Goal: Communication & Community: Answer question/provide support

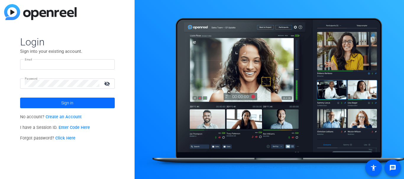
type input "[EMAIL_ADDRESS][DOMAIN_NAME]"
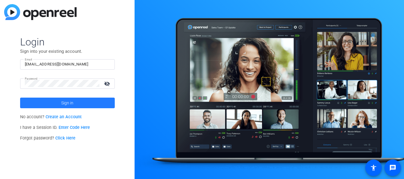
click at [50, 105] on span at bounding box center [67, 103] width 95 height 14
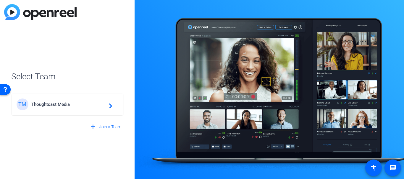
click at [50, 105] on span "Thoughtcast Media" at bounding box center [68, 104] width 74 height 5
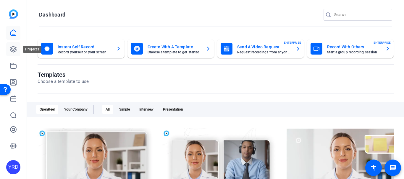
click at [12, 48] on icon at bounding box center [13, 49] width 6 height 6
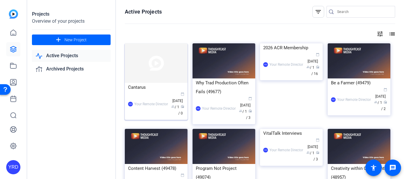
click at [151, 92] on div "YRD Your Remote Director calendar_today Aug 18 group / 1 radio / 0" at bounding box center [156, 104] width 56 height 25
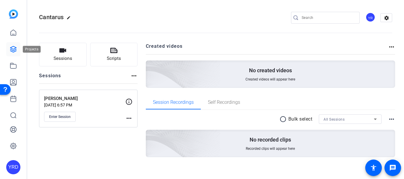
click at [15, 53] on link at bounding box center [13, 49] width 14 height 14
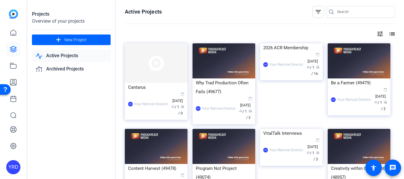
click at [248, 22] on openreel-divider-bar at bounding box center [260, 24] width 270 height 13
click at [150, 88] on div "Cantarus" at bounding box center [156, 87] width 56 height 9
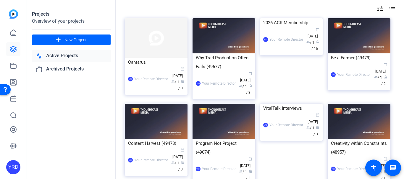
scroll to position [17, 0]
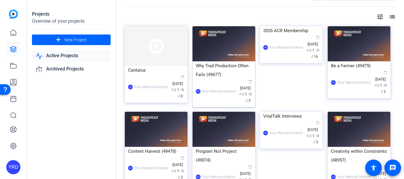
click at [237, 66] on div "Why Trad Production Often Fails (49677)" at bounding box center [224, 70] width 56 height 18
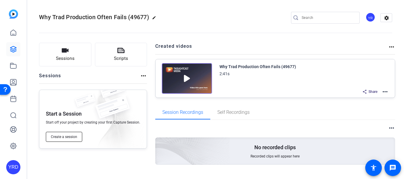
click at [68, 137] on span "Create a session" at bounding box center [64, 137] width 26 height 5
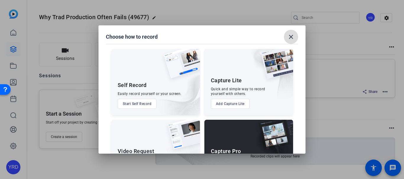
click at [292, 35] on mat-icon "close" at bounding box center [290, 36] width 7 height 7
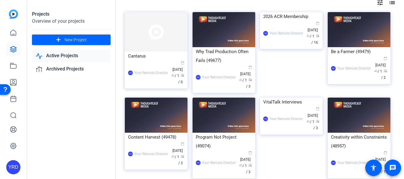
scroll to position [48, 0]
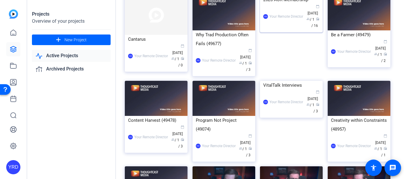
click at [265, 4] on div "2026 ACR Membership" at bounding box center [291, -1] width 56 height 9
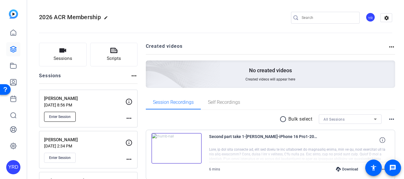
click at [56, 118] on span "Enter Session" at bounding box center [60, 117] width 22 height 5
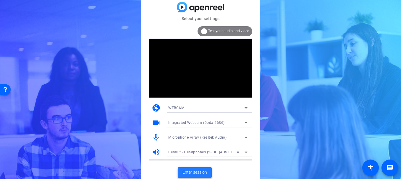
click at [192, 170] on span "Enter session" at bounding box center [194, 173] width 25 height 6
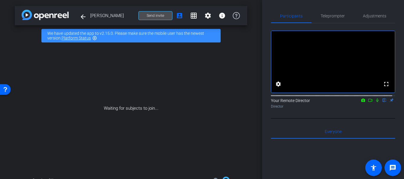
click at [157, 14] on span "Send invite" at bounding box center [155, 15] width 17 height 5
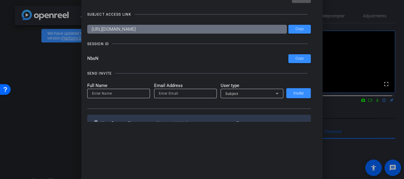
click at [111, 99] on div at bounding box center [118, 101] width 63 height 7
click at [111, 95] on input at bounding box center [118, 93] width 53 height 7
type input "[PERSON_NAME]"
type input "p"
click at [2, 42] on div at bounding box center [202, 89] width 404 height 179
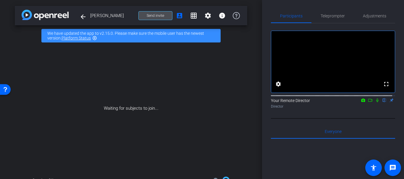
click at [163, 15] on span at bounding box center [155, 16] width 33 height 14
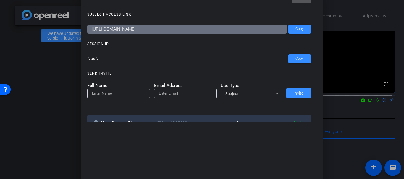
click at [124, 94] on input at bounding box center [118, 93] width 53 height 7
click at [162, 94] on input "email" at bounding box center [185, 93] width 53 height 7
paste input "[PERSON_NAME][EMAIL_ADDRESS][PERSON_NAME][DOMAIN_NAME]"
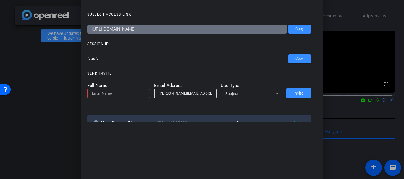
type input "[PERSON_NAME][EMAIL_ADDRESS][PERSON_NAME][DOMAIN_NAME]"
click at [132, 93] on input at bounding box center [118, 93] width 53 height 7
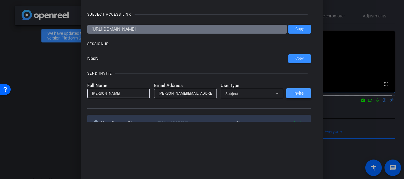
type input "[PERSON_NAME]"
click at [300, 91] on span "Invite" at bounding box center [298, 93] width 10 height 4
drag, startPoint x: 124, startPoint y: 97, endPoint x: 128, endPoint y: 97, distance: 3.6
click at [123, 96] on input at bounding box center [118, 93] width 53 height 7
type input "[PERSON_NAME]"
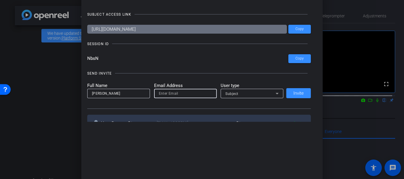
paste input "[PERSON_NAME][EMAIL_ADDRESS][PERSON_NAME][DOMAIN_NAME]"
type input "[PERSON_NAME][EMAIL_ADDRESS][PERSON_NAME][DOMAIN_NAME]"
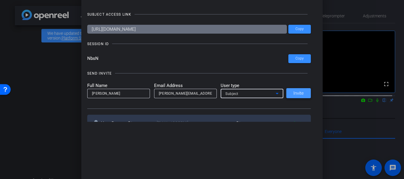
click at [293, 95] on span "Invite" at bounding box center [298, 93] width 10 height 4
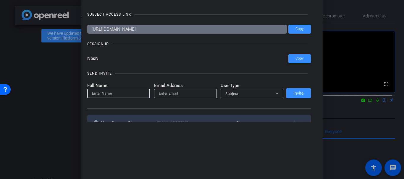
click at [126, 95] on input at bounding box center [118, 93] width 53 height 7
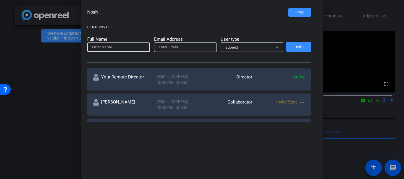
scroll to position [69, 0]
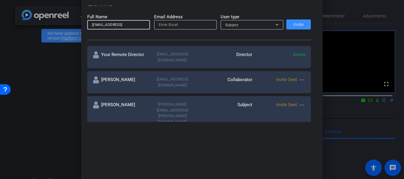
click at [133, 23] on input "[EMAIL_ADDRESS]" at bounding box center [118, 24] width 53 height 7
type input "[EMAIL_ADDRESS][DOMAIN_NAME]"
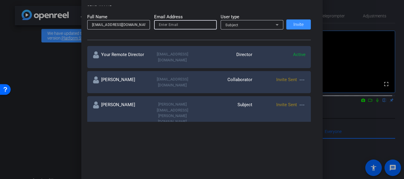
click at [133, 23] on input "[EMAIL_ADDRESS][DOMAIN_NAME]" at bounding box center [118, 24] width 53 height 7
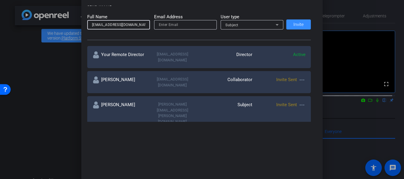
click at [133, 23] on input "[EMAIL_ADDRESS][DOMAIN_NAME]" at bounding box center [118, 24] width 53 height 7
click at [160, 24] on input "email" at bounding box center [185, 24] width 53 height 7
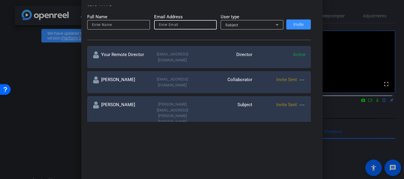
paste input "[EMAIL_ADDRESS][DOMAIN_NAME]"
type input "[EMAIL_ADDRESS][DOMAIN_NAME]"
click at [114, 17] on mat-label "Full Name" at bounding box center [118, 17] width 63 height 7
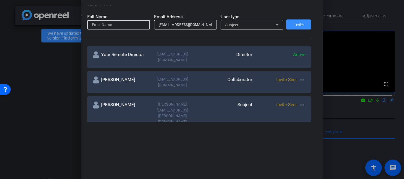
drag, startPoint x: 109, startPoint y: 24, endPoint x: 121, endPoint y: 32, distance: 13.8
click at [109, 25] on input at bounding box center [118, 24] width 53 height 7
type input "[PERSON_NAME]"
click at [262, 29] on div "Subject" at bounding box center [251, 24] width 53 height 9
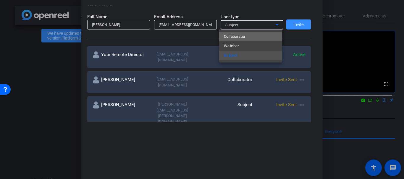
click at [243, 37] on span "Collaborator" at bounding box center [235, 36] width 22 height 7
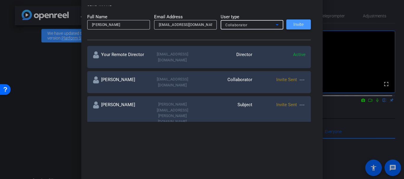
click at [302, 20] on span at bounding box center [298, 24] width 25 height 14
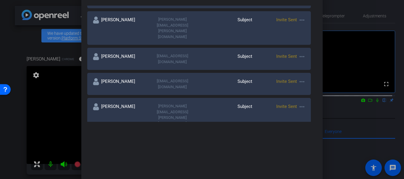
scroll to position [150, 0]
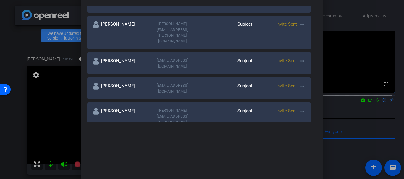
click at [300, 52] on div "[PERSON_NAME] [EMAIL_ADDRESS][DOMAIN_NAME] Subject Invite Sent more_horiz" at bounding box center [199, 63] width 224 height 22
click at [300, 58] on mat-icon "more_horiz" at bounding box center [301, 61] width 7 height 7
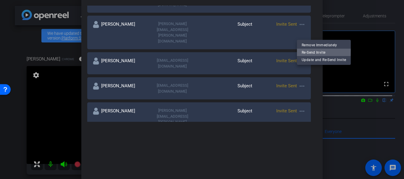
click at [304, 51] on span "Re-Send Invite" at bounding box center [323, 52] width 44 height 7
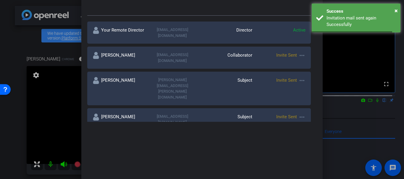
scroll to position [85, 0]
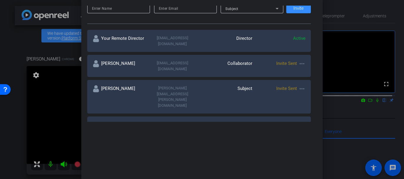
click at [13, 64] on div at bounding box center [202, 89] width 404 height 179
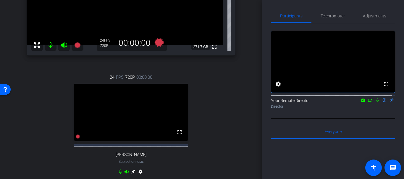
scroll to position [115, 0]
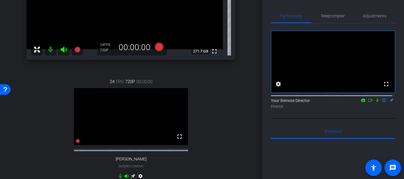
click at [25, 102] on div "[PERSON_NAME] Chrome info ROOM ID: 404975851 fullscreen settings 271.7 GB 24 FP…" at bounding box center [131, 64] width 232 height 266
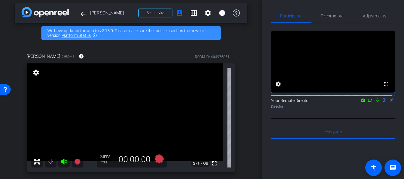
scroll to position [0, 0]
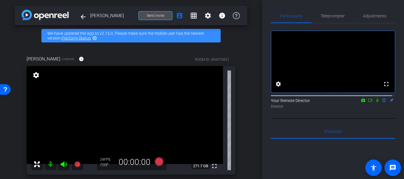
click at [153, 11] on span at bounding box center [155, 16] width 33 height 14
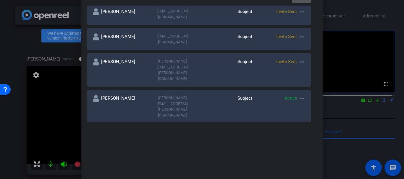
scroll to position [200, 0]
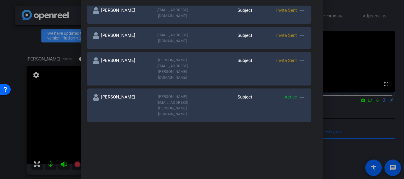
click at [156, 156] on div "[PERSON_NAME] [EMAIL_ADDRESS][DOMAIN_NAME] Watcher Invite Sent more_horiz" at bounding box center [199, 167] width 224 height 22
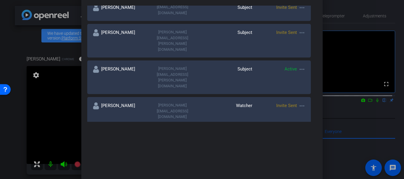
scroll to position [225, 0]
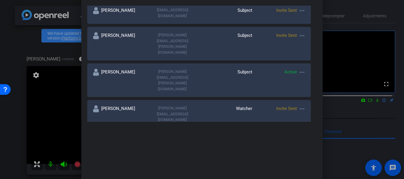
click at [180, 162] on div "[EMAIL_ADDRESS]" at bounding box center [172, 165] width 53 height 7
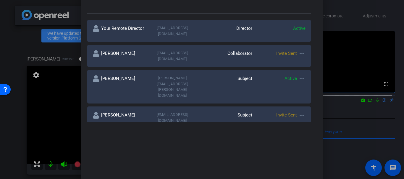
scroll to position [94, 0]
click at [44, 54] on div at bounding box center [202, 89] width 404 height 179
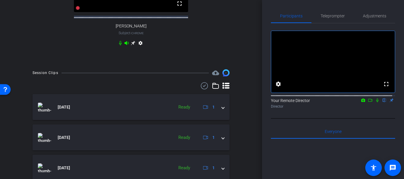
scroll to position [0, 0]
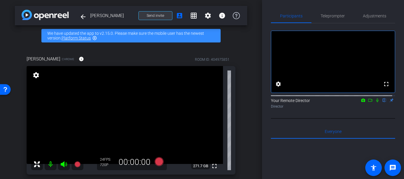
click at [147, 14] on span "Send invite" at bounding box center [155, 15] width 17 height 5
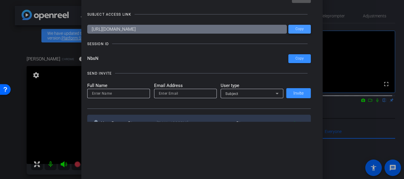
click at [297, 28] on span "Copy" at bounding box center [299, 29] width 8 height 4
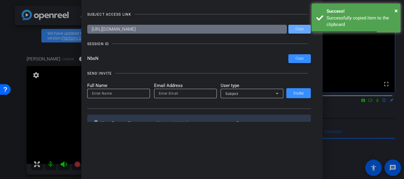
click at [15, 42] on div at bounding box center [202, 89] width 404 height 179
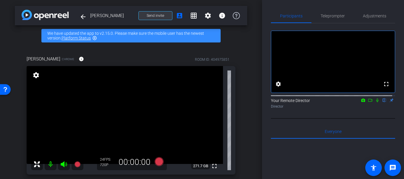
click at [153, 13] on button "Send invite" at bounding box center [155, 15] width 34 height 9
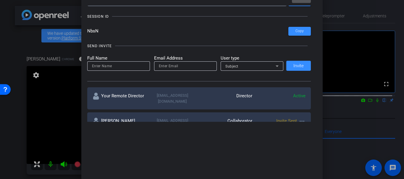
scroll to position [25, 0]
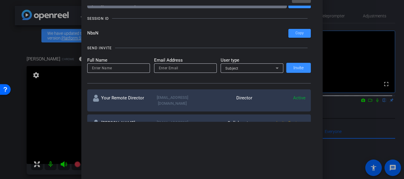
click at [150, 95] on div "[EMAIL_ADDRESS][DOMAIN_NAME]" at bounding box center [172, 101] width 53 height 12
drag, startPoint x: 150, startPoint y: 95, endPoint x: 104, endPoint y: 71, distance: 52.5
click at [104, 71] on input at bounding box center [118, 68] width 53 height 7
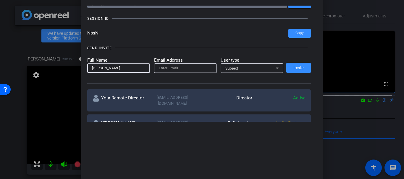
type input "[PERSON_NAME]"
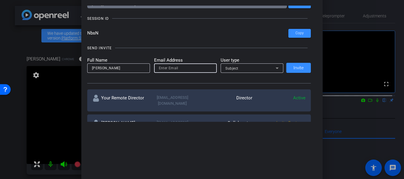
paste input "[URL][DOMAIN_NAME]"
type input "[URL][DOMAIN_NAME]"
click at [174, 98] on div "[EMAIL_ADDRESS][DOMAIN_NAME]" at bounding box center [172, 101] width 53 height 12
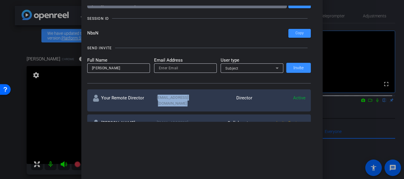
click at [174, 98] on div "[EMAIL_ADDRESS][DOMAIN_NAME]" at bounding box center [172, 101] width 53 height 12
copy div "[EMAIL_ADDRESS][DOMAIN_NAME]"
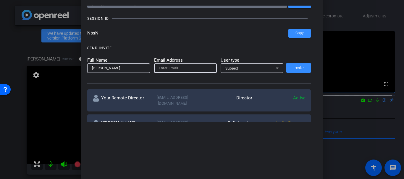
click at [167, 70] on input "email" at bounding box center [185, 68] width 53 height 7
paste input "[EMAIL_ADDRESS][DOMAIN_NAME]"
type input "[EMAIL_ADDRESS][DOMAIN_NAME]"
click at [226, 69] on span "Subject" at bounding box center [231, 68] width 13 height 4
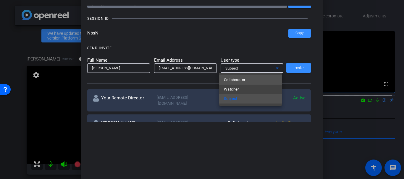
click at [229, 80] on span "Collaborator" at bounding box center [235, 80] width 22 height 7
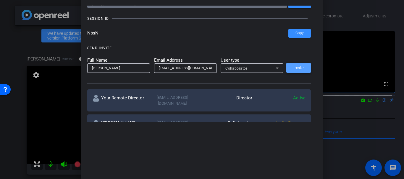
click at [300, 65] on span at bounding box center [298, 68] width 25 height 14
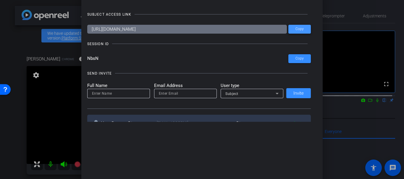
click at [291, 35] on span at bounding box center [299, 29] width 22 height 14
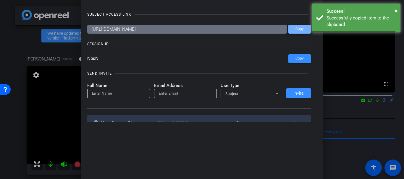
click at [299, 28] on span "Copy" at bounding box center [299, 29] width 8 height 4
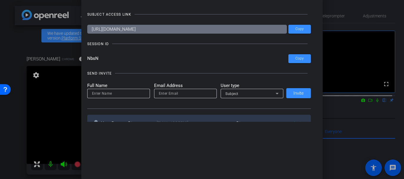
click at [0, 69] on div at bounding box center [202, 89] width 404 height 179
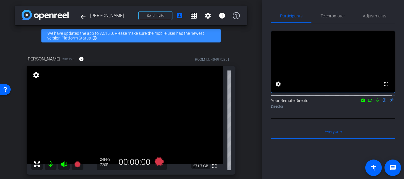
click at [0, 68] on div "arrow_back [PERSON_NAME] Back to project Send invite account_box grid_on settin…" at bounding box center [131, 89] width 262 height 179
click at [6, 66] on div "arrow_back [PERSON_NAME] Back to project Send invite account_box grid_on settin…" at bounding box center [131, 89] width 262 height 179
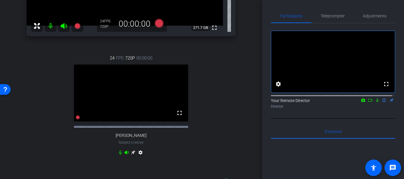
scroll to position [157, 0]
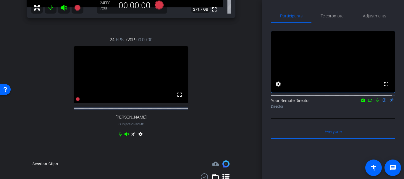
click at [225, 42] on div "24 FPS 720P 00:00:00 fullscreen [PERSON_NAME] Subject - Chrome settings" at bounding box center [131, 88] width 209 height 122
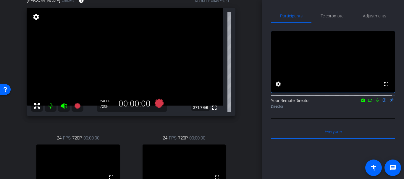
scroll to position [59, 0]
click at [238, 54] on div "[PERSON_NAME] Chrome info ROOM ID: 404975851 fullscreen settings 271.7 GB 24 FP…" at bounding box center [131, 112] width 232 height 250
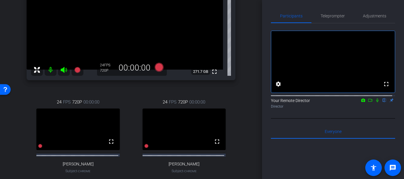
scroll to position [106, 0]
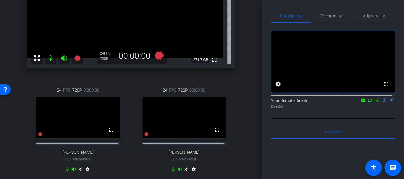
click at [238, 54] on div "[PERSON_NAME] Chrome info ROOM ID: 404975851 fullscreen settings 271.7 GB 24 FP…" at bounding box center [131, 65] width 232 height 250
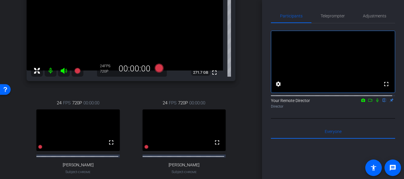
scroll to position [95, 0]
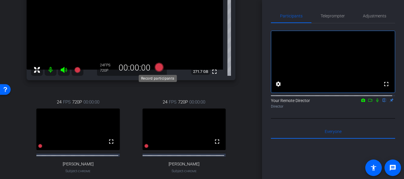
click at [156, 66] on icon at bounding box center [159, 67] width 9 height 9
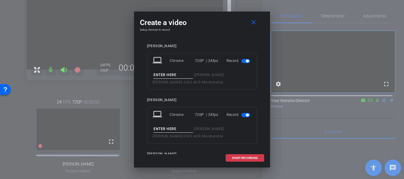
click at [186, 74] on input at bounding box center [173, 75] width 40 height 7
type input "Test"
click at [171, 132] on input at bounding box center [173, 129] width 40 height 7
type input "Test"
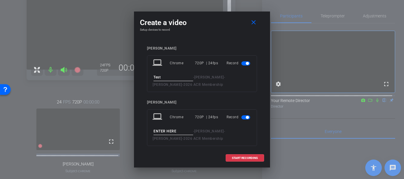
scroll to position [52, 0]
click at [252, 23] on mat-icon "close" at bounding box center [253, 22] width 7 height 7
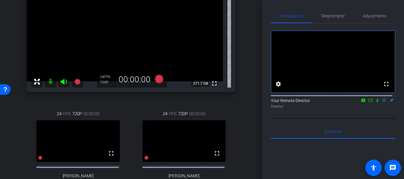
scroll to position [0, 0]
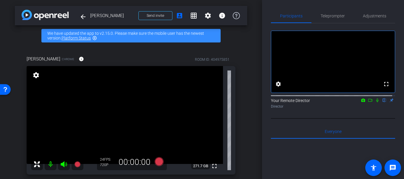
click at [233, 92] on div "[PERSON_NAME] Chrome info ROOM ID: 404975851 fullscreen settings 271.7 GB 24 FP…" at bounding box center [131, 171] width 232 height 250
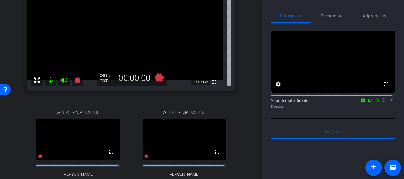
scroll to position [83, 0]
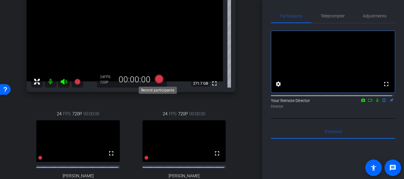
click at [158, 76] on icon at bounding box center [159, 79] width 9 height 9
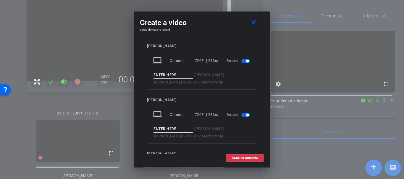
click at [158, 76] on input at bounding box center [173, 75] width 40 height 7
type input "T"
type input "Test"
click at [178, 133] on div "- [PERSON_NAME] - [PERSON_NAME] - 2026 ACR Membership" at bounding box center [202, 133] width 99 height 14
type input "Test"
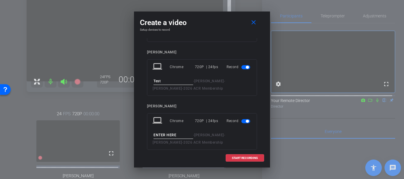
scroll to position [72, 0]
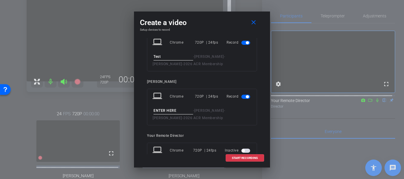
click at [171, 110] on input at bounding box center [173, 110] width 40 height 7
type input "Test"
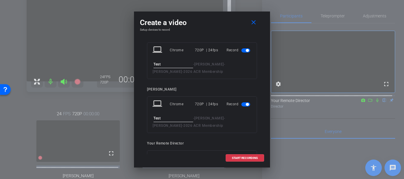
scroll to position [70, 0]
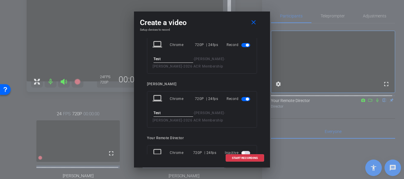
click at [246, 100] on span "button" at bounding box center [247, 99] width 3 height 3
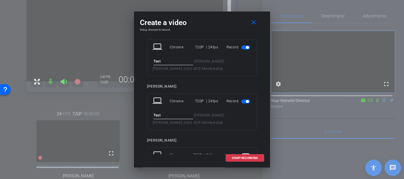
scroll to position [0, 0]
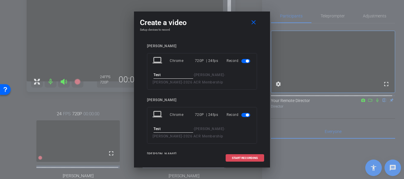
click at [237, 155] on span at bounding box center [245, 158] width 38 height 14
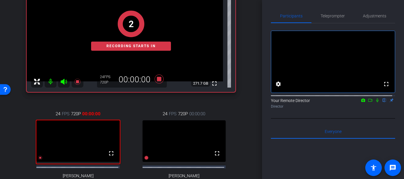
click at [376, 103] on icon at bounding box center [377, 100] width 5 height 4
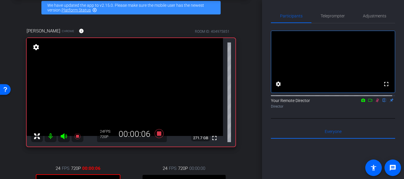
scroll to position [27, 0]
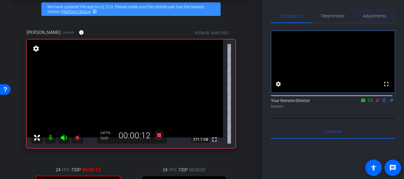
click at [378, 14] on span "Adjustments" at bounding box center [374, 16] width 23 height 4
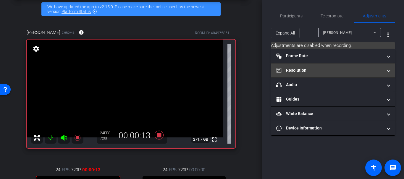
click at [310, 70] on mat-panel-title "Resolution" at bounding box center [329, 70] width 106 height 6
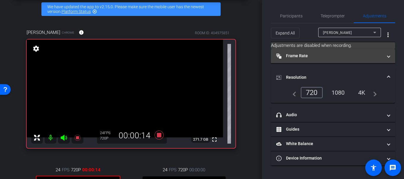
click at [301, 61] on mat-expansion-panel-header "Frame Rate Frame Rate" at bounding box center [333, 56] width 124 height 14
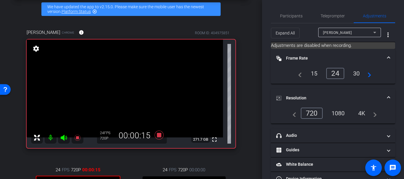
click at [301, 61] on mat-panel-title "Frame Rate Frame Rate" at bounding box center [329, 58] width 106 height 6
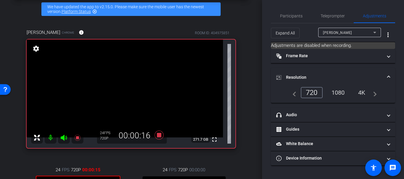
click at [294, 70] on mat-expansion-panel-header "Resolution" at bounding box center [333, 77] width 124 height 19
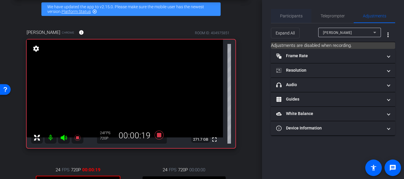
click at [290, 19] on span "Participants" at bounding box center [291, 16] width 22 height 14
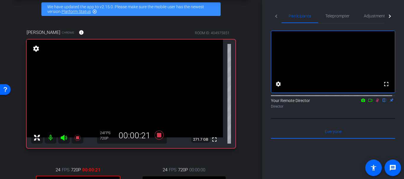
click at [241, 76] on div "[PERSON_NAME] Chrome info ROOM ID: 404975851 fullscreen settings 271.7 GB 24 FP…" at bounding box center [131, 145] width 232 height 250
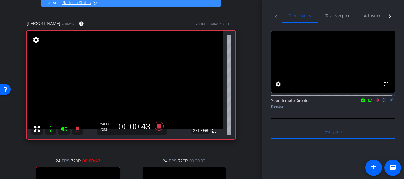
scroll to position [24, 0]
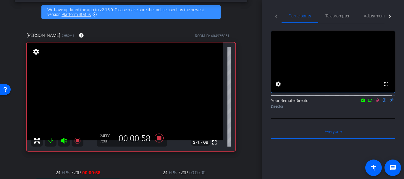
click at [251, 78] on div "arrow_back [PERSON_NAME] Back to project Send invite account_box grid_on settin…" at bounding box center [131, 65] width 262 height 179
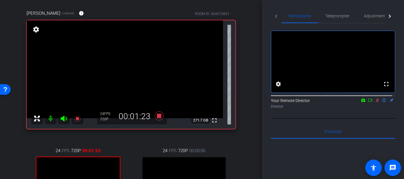
scroll to position [39, 0]
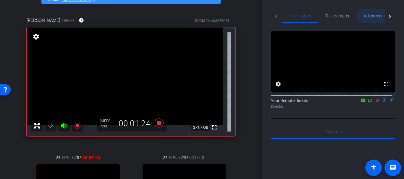
click at [376, 19] on span "Adjustments" at bounding box center [375, 16] width 23 height 14
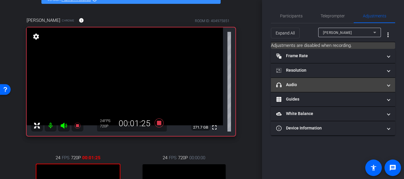
click at [283, 86] on mat-panel-title "headphone icon Audio" at bounding box center [329, 85] width 106 height 6
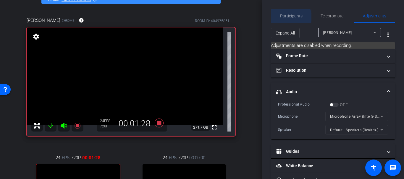
click at [290, 17] on span "Participants" at bounding box center [291, 16] width 22 height 4
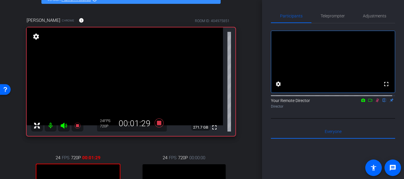
click at [239, 109] on div "[PERSON_NAME] Chrome info ROOM ID: 404975851 fullscreen settings 271.7 GB 24 FP…" at bounding box center [131, 132] width 232 height 250
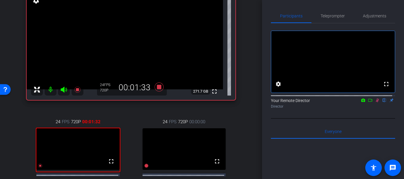
scroll to position [67, 0]
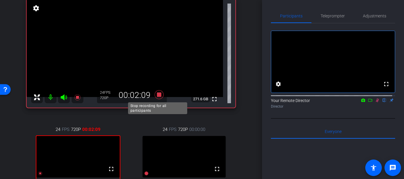
click at [158, 95] on icon at bounding box center [159, 94] width 9 height 9
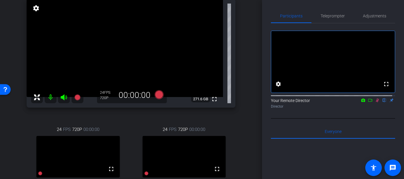
click at [245, 102] on div "arrow_back [PERSON_NAME] Back to project Send invite account_box grid_on settin…" at bounding box center [131, 22] width 262 height 179
click at [375, 103] on icon at bounding box center [377, 100] width 5 height 4
click at [236, 98] on div "[PERSON_NAME] Chrome info ROOM ID: 404975851 fullscreen settings 271.6 GB 24 FP…" at bounding box center [131, 104] width 232 height 250
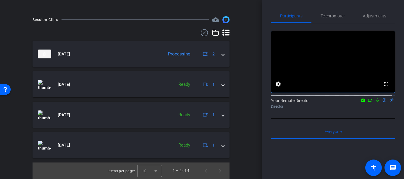
scroll to position [291, 0]
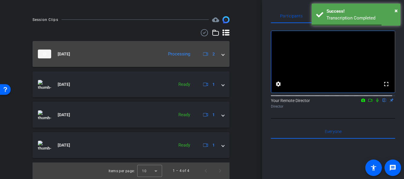
click at [141, 59] on mat-expansion-panel-header "[DATE] Processing 2" at bounding box center [131, 54] width 197 height 26
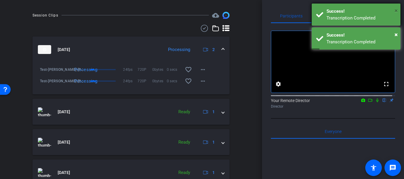
click at [395, 13] on span "×" at bounding box center [395, 10] width 3 height 7
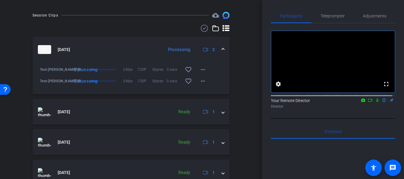
click at [27, 38] on div "Session Clips cloud_upload [DATE] Processing 2 Test-[PERSON_NAME]-[PERSON_NAME]…" at bounding box center [131, 109] width 232 height 195
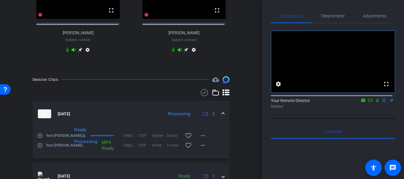
scroll to position [233, 0]
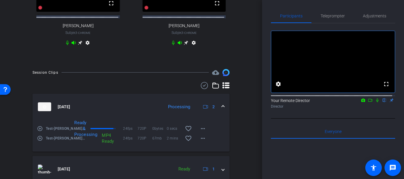
click at [41, 132] on mat-icon "play_circle_outline" at bounding box center [40, 129] width 6 height 6
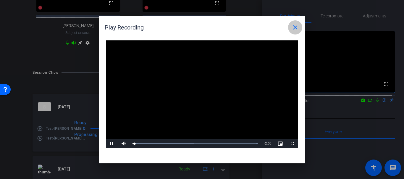
click at [293, 30] on mat-icon "close" at bounding box center [294, 27] width 7 height 7
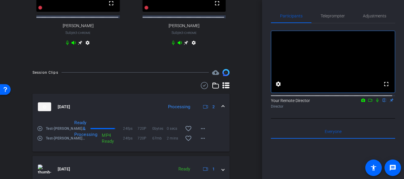
click at [40, 142] on mat-icon "play_circle_outline" at bounding box center [40, 139] width 6 height 6
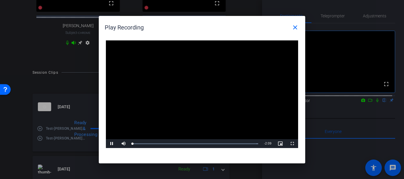
click at [179, 107] on video "Video Player" at bounding box center [202, 94] width 192 height 108
click at [220, 81] on video "Video Player" at bounding box center [202, 94] width 192 height 108
click at [204, 102] on video "Video Player" at bounding box center [202, 94] width 192 height 108
drag, startPoint x: 290, startPoint y: 27, endPoint x: 282, endPoint y: 27, distance: 8.0
click at [291, 27] on span at bounding box center [295, 27] width 14 height 14
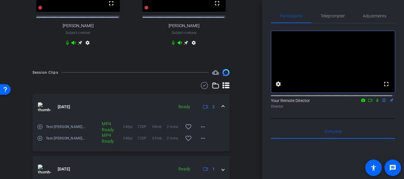
click at [251, 76] on div "arrow_back [PERSON_NAME] Back to project Send invite account_box grid_on settin…" at bounding box center [131, 89] width 262 height 179
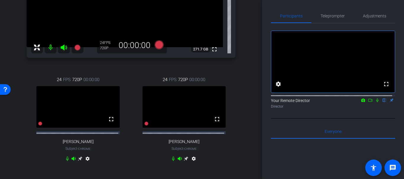
scroll to position [129, 0]
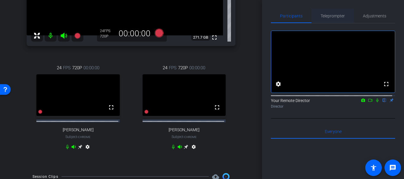
click at [325, 20] on span "Teleprompter" at bounding box center [332, 16] width 24 height 14
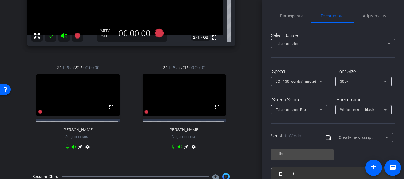
click at [319, 125] on div "Script 0 Words Create new script" at bounding box center [333, 133] width 124 height 19
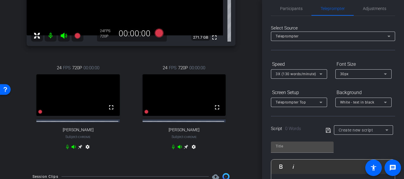
scroll to position [0, 0]
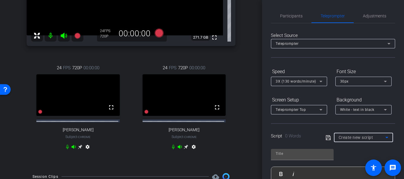
click at [343, 139] on span "Create new script" at bounding box center [355, 137] width 35 height 5
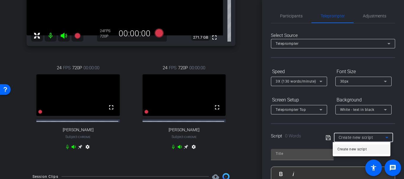
click at [301, 148] on div at bounding box center [202, 89] width 404 height 179
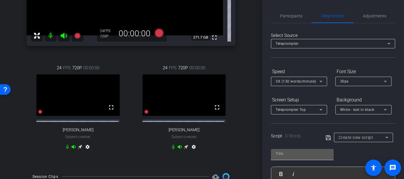
click at [292, 153] on input "text" at bounding box center [301, 153] width 53 height 7
type input "Teleprompter Test"
click at [270, 142] on div "Participants Teleprompter Adjustments settings Your Remote Director flip Direct…" at bounding box center [333, 89] width 142 height 179
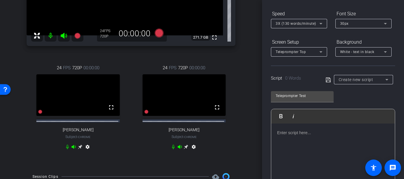
click at [303, 162] on div at bounding box center [333, 153] width 124 height 59
click at [269, 115] on div "Participants Teleprompter Adjustments settings Your Remote Director flip Direct…" at bounding box center [333, 89] width 142 height 179
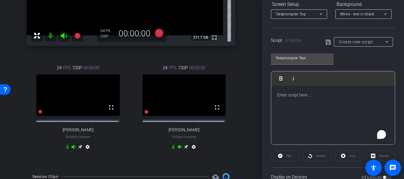
scroll to position [106, 0]
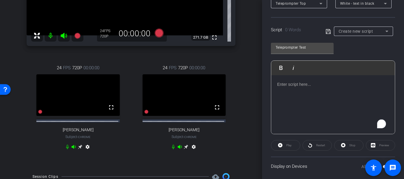
click at [289, 113] on div "To enrich screen reader interactions, please activate Accessibility in Grammarl…" at bounding box center [333, 104] width 124 height 59
click at [337, 153] on openreel-capture-teleprompter "Speed 3X (130 words/minute) Font Size 30px Screen Setup Teleprompter Top Backgr…" at bounding box center [333, 116] width 124 height 312
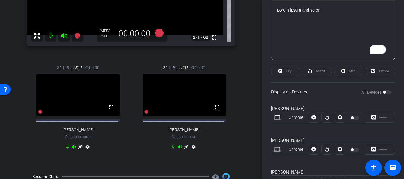
scroll to position [207, 0]
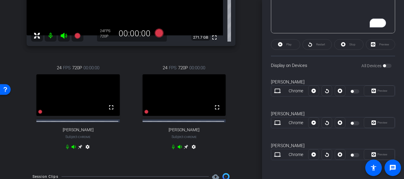
click at [352, 92] on div at bounding box center [355, 92] width 10 height 4
click at [347, 92] on div at bounding box center [354, 90] width 19 height 7
click at [384, 65] on div "All Devices" at bounding box center [376, 66] width 30 height 6
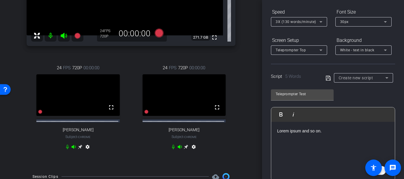
scroll to position [51, 0]
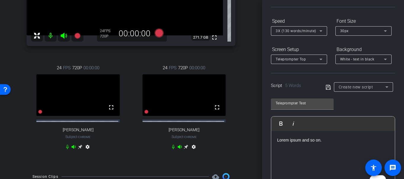
click at [329, 89] on icon at bounding box center [327, 87] width 5 height 7
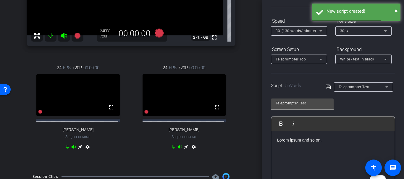
click at [304, 140] on p "Lorem ipsum and so on." at bounding box center [333, 140] width 112 height 7
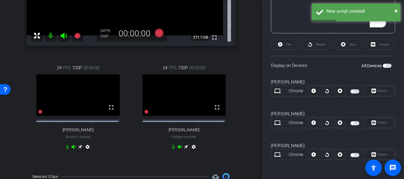
click at [386, 67] on span "button" at bounding box center [386, 66] width 9 height 4
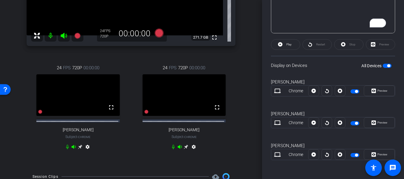
click at [316, 75] on div "[PERSON_NAME] Chrome [GEOGRAPHIC_DATA]" at bounding box center [333, 91] width 124 height 32
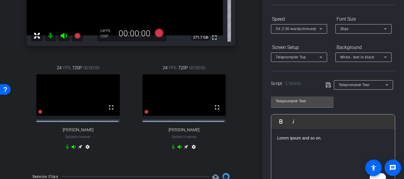
scroll to position [51, 0]
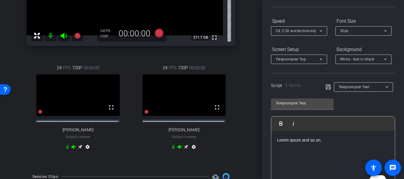
click at [292, 140] on p "Lorem ipsum and so on." at bounding box center [333, 140] width 112 height 7
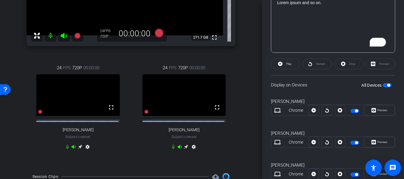
scroll to position [31, 0]
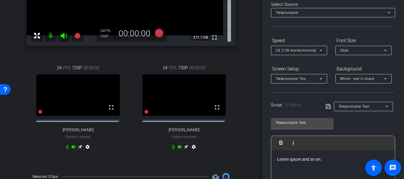
click at [317, 159] on p "Lorem ipsum and so on." at bounding box center [333, 159] width 112 height 7
click at [324, 161] on p "Lorem ipsum and so on." at bounding box center [333, 159] width 112 height 7
click at [268, 122] on div "Participants Teleprompter Adjustments settings Your Remote Director flip Direct…" at bounding box center [333, 89] width 142 height 179
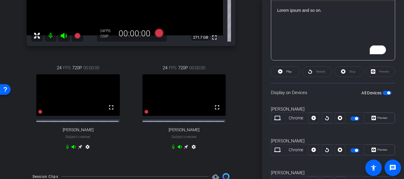
scroll to position [0, 0]
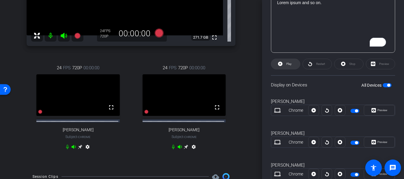
click at [283, 60] on span at bounding box center [285, 64] width 29 height 14
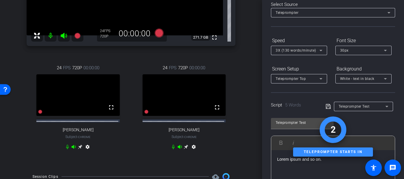
click at [268, 97] on div "Participants Teleprompter Adjustments settings Your Remote Director flip Direct…" at bounding box center [333, 89] width 142 height 179
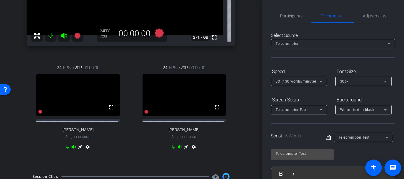
click at [267, 96] on div "Participants Teleprompter Adjustments settings Your Remote Director flip Direct…" at bounding box center [333, 89] width 142 height 179
click at [233, 100] on div "[PERSON_NAME] Chrome info ROOM ID: 404975851 fullscreen settings 271.7 GB 24 FP…" at bounding box center [131, 42] width 232 height 250
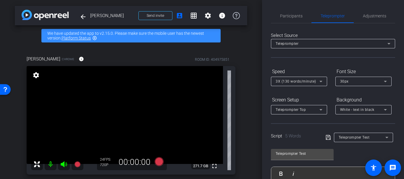
click at [315, 92] on div at bounding box center [299, 89] width 56 height 7
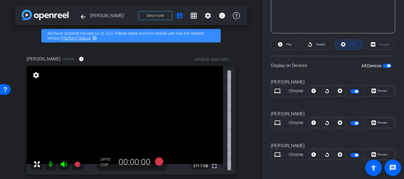
click at [335, 41] on span at bounding box center [348, 45] width 29 height 14
click at [265, 28] on div "Participants Teleprompter Adjustments settings Your Remote Director flip Direct…" at bounding box center [333, 89] width 142 height 179
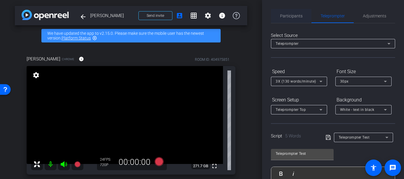
click at [282, 18] on span "Participants" at bounding box center [291, 16] width 22 height 14
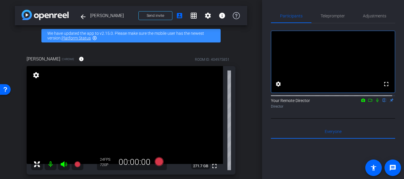
click at [231, 68] on div "fullscreen settings 271.7 GB" at bounding box center [131, 120] width 209 height 109
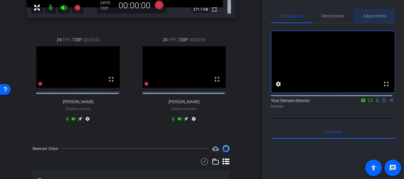
click at [373, 15] on span "Adjustments" at bounding box center [374, 16] width 23 height 4
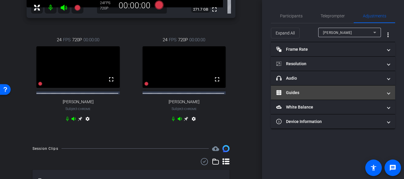
click at [304, 93] on mat-panel-title "Guides" at bounding box center [329, 93] width 106 height 6
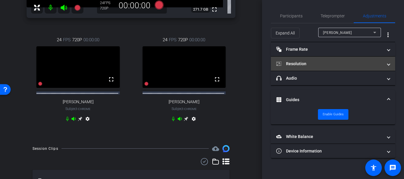
click at [327, 65] on mat-panel-title "Resolution" at bounding box center [329, 64] width 106 height 6
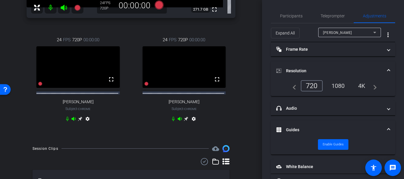
click at [340, 83] on div "1080" at bounding box center [338, 86] width 22 height 10
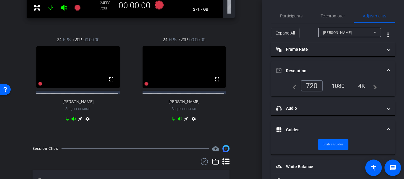
click at [227, 46] on div "24 FPS 720P 00:00:00 fullscreen [PERSON_NAME] Subject - Chrome settings" at bounding box center [184, 80] width 103 height 107
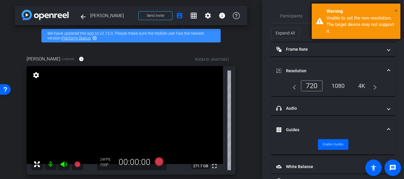
click at [395, 9] on span "×" at bounding box center [395, 10] width 3 height 7
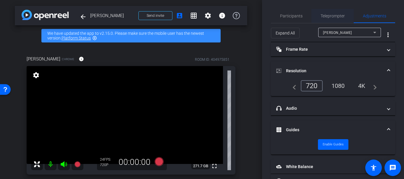
click at [311, 11] on div "Teleprompter" at bounding box center [332, 16] width 42 height 14
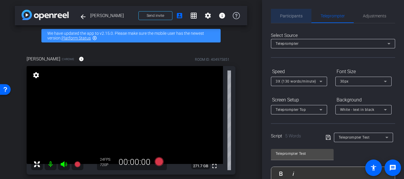
click at [299, 16] on span "Participants" at bounding box center [291, 16] width 22 height 4
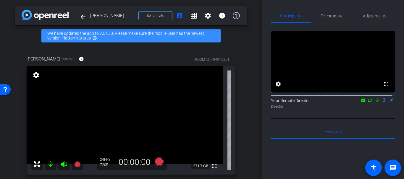
click at [251, 30] on div "arrow_back [PERSON_NAME] Back to project Send invite account_box grid_on settin…" at bounding box center [131, 89] width 262 height 179
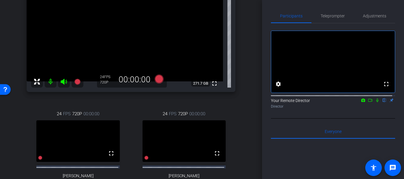
scroll to position [95, 0]
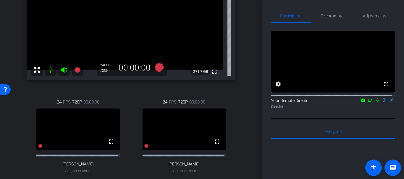
click at [399, 31] on div "Participants Teleprompter Adjustments fullscreen settings Your Remote Director …" at bounding box center [333, 89] width 142 height 179
click at [379, 20] on span "Adjustments" at bounding box center [374, 16] width 23 height 14
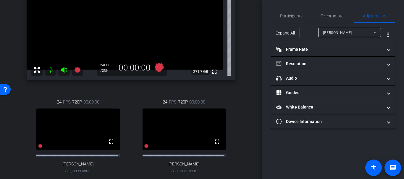
click at [348, 30] on div "[PERSON_NAME]" at bounding box center [348, 32] width 50 height 7
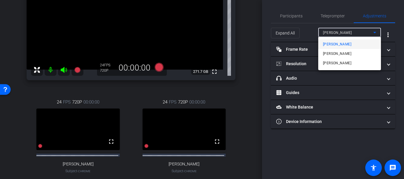
click at [304, 22] on div at bounding box center [202, 89] width 404 height 179
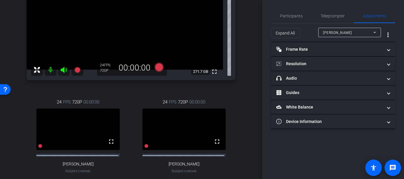
click at [267, 35] on div "Participants Teleprompter Adjustments settings Your Remote Director flip Direct…" at bounding box center [333, 89] width 142 height 179
click at [254, 95] on div "arrow_back [PERSON_NAME] Back to project Send invite account_box grid_on settin…" at bounding box center [131, 89] width 262 height 179
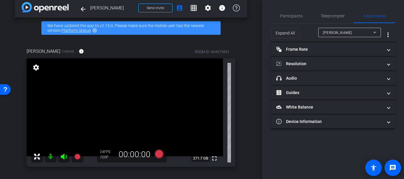
scroll to position [0, 0]
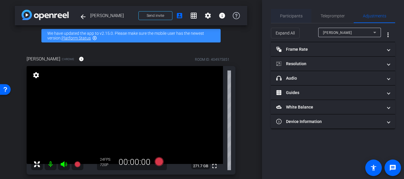
click at [292, 14] on span "Participants" at bounding box center [291, 16] width 22 height 4
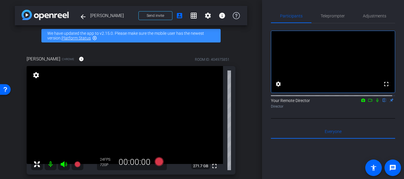
click at [256, 58] on div "arrow_back [PERSON_NAME] Back to project Send invite account_box grid_on settin…" at bounding box center [131, 89] width 262 height 179
click at [364, 23] on div "Participants Teleprompter Adjustments" at bounding box center [333, 16] width 124 height 14
click at [371, 17] on span "Adjustments" at bounding box center [374, 16] width 23 height 4
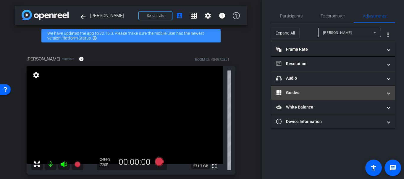
click at [290, 91] on mat-panel-title "Guides" at bounding box center [329, 93] width 106 height 6
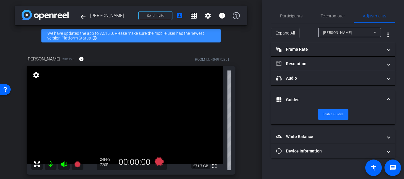
click at [336, 113] on span "Enable Guides" at bounding box center [332, 114] width 21 height 9
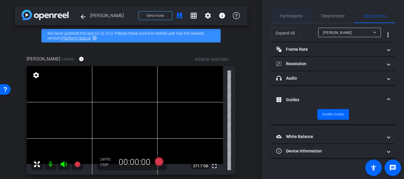
click at [291, 20] on span "Participants" at bounding box center [291, 16] width 22 height 14
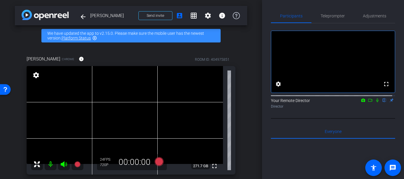
drag, startPoint x: 239, startPoint y: 52, endPoint x: 239, endPoint y: 55, distance: 3.3
click at [238, 53] on div "[PERSON_NAME] Chrome info ROOM ID: 404975851 fullscreen settings 271.7 GB 24 FP…" at bounding box center [131, 171] width 232 height 250
click at [372, 19] on span "Adjustments" at bounding box center [374, 16] width 23 height 14
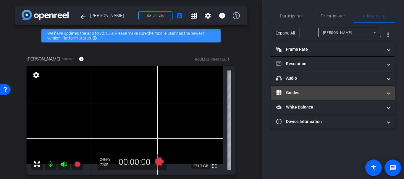
click at [298, 88] on mat-expansion-panel-header "Guides" at bounding box center [333, 93] width 124 height 14
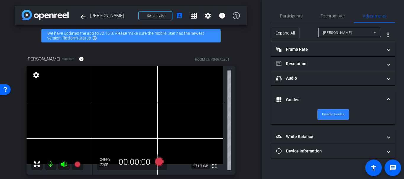
click at [330, 111] on span "Disable Guides" at bounding box center [333, 114] width 22 height 9
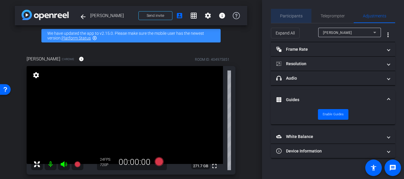
click at [297, 15] on span "Participants" at bounding box center [291, 16] width 22 height 4
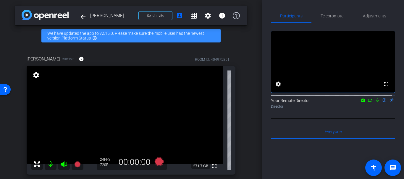
click at [250, 62] on div "arrow_back [PERSON_NAME] Back to project Send invite account_box grid_on settin…" at bounding box center [131, 89] width 262 height 179
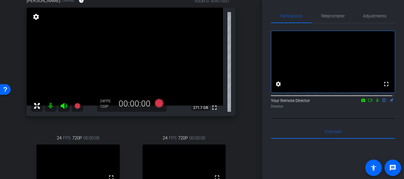
scroll to position [59, 0]
click at [250, 62] on div "arrow_back [PERSON_NAME] Back to project Send invite account_box grid_on settin…" at bounding box center [131, 30] width 262 height 179
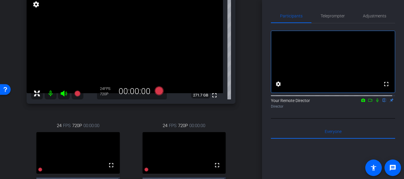
scroll to position [95, 0]
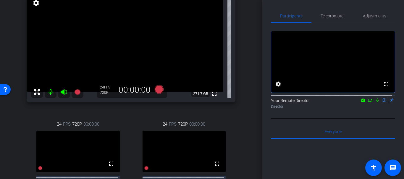
scroll to position [71, 0]
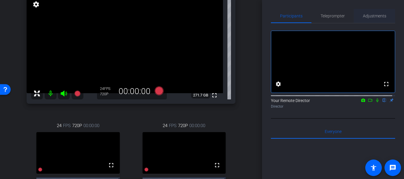
click at [371, 15] on span "Adjustments" at bounding box center [374, 16] width 23 height 4
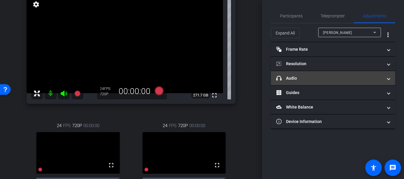
click at [328, 76] on mat-panel-title "headphone icon Audio" at bounding box center [329, 78] width 106 height 6
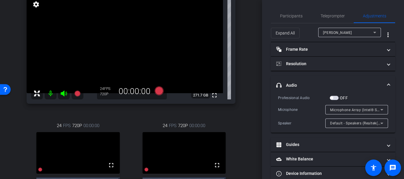
click at [328, 35] on div "[PERSON_NAME]" at bounding box center [348, 32] width 50 height 7
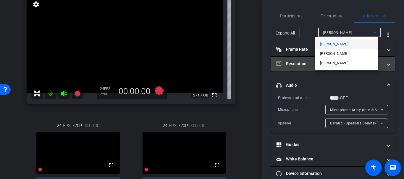
click at [327, 65] on span "[PERSON_NAME]" at bounding box center [334, 63] width 28 height 7
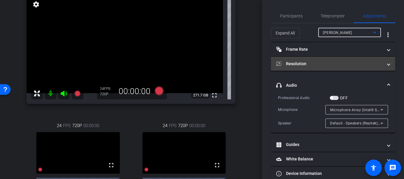
type input "11000"
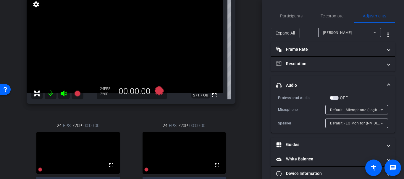
click at [240, 64] on div "[PERSON_NAME] Chrome info ROOM ID: 404975851 fullscreen settings 271.7 GB 24 FP…" at bounding box center [131, 100] width 232 height 250
click at [330, 110] on span "Default - Microphone (Logitech Webcam C925e) (046d:085b)" at bounding box center [382, 110] width 105 height 5
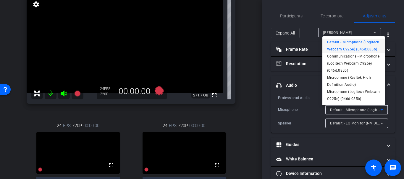
click at [329, 110] on div at bounding box center [202, 89] width 404 height 179
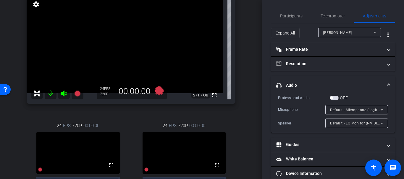
click at [243, 68] on div "[PERSON_NAME] Chrome info ROOM ID: 404975851 fullscreen settings 271.7 GB 24 FP…" at bounding box center [131, 100] width 232 height 250
click at [244, 58] on div "arrow_back [PERSON_NAME] Back to project Send invite account_box grid_on settin…" at bounding box center [131, 18] width 262 height 179
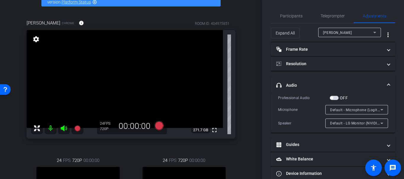
scroll to position [35, 0]
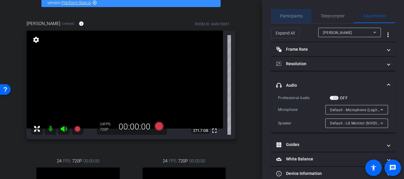
click at [297, 17] on span "Participants" at bounding box center [291, 16] width 22 height 4
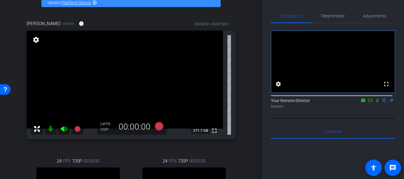
click at [252, 34] on div "arrow_back [PERSON_NAME] Back to project Send invite account_box grid_on settin…" at bounding box center [131, 54] width 262 height 179
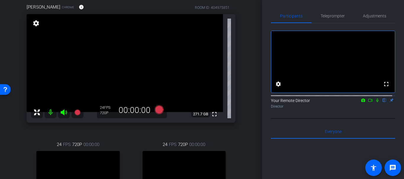
scroll to position [51, 0]
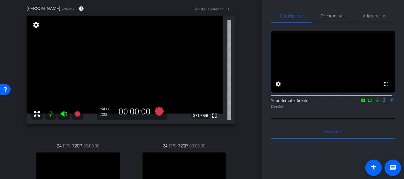
click at [243, 69] on div "[PERSON_NAME] Chrome info ROOM ID: 404975851 fullscreen settings 271.7 GB 24 FP…" at bounding box center [131, 121] width 232 height 250
click at [255, 121] on div "arrow_back [PERSON_NAME] Back to project Send invite account_box grid_on settin…" at bounding box center [131, 38] width 262 height 179
click at [250, 111] on div "arrow_back [PERSON_NAME] Back to project Send invite account_box grid_on settin…" at bounding box center [131, 38] width 262 height 179
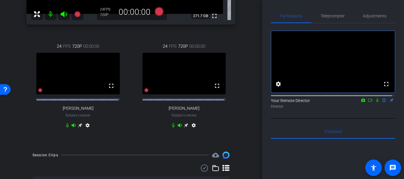
scroll to position [157, 0]
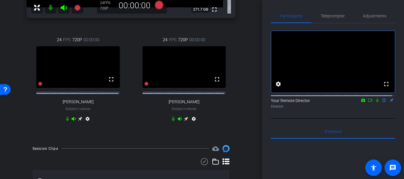
click at [80, 124] on div "settings" at bounding box center [78, 120] width 26 height 7
click at [82, 124] on div "settings" at bounding box center [78, 120] width 26 height 7
click at [79, 121] on icon at bounding box center [80, 119] width 4 height 4
click at [375, 13] on span "Adjustments" at bounding box center [374, 16] width 23 height 14
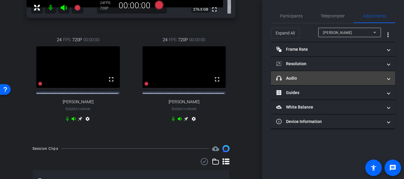
click at [295, 78] on mat-panel-title "headphone icon Audio" at bounding box center [329, 78] width 106 height 6
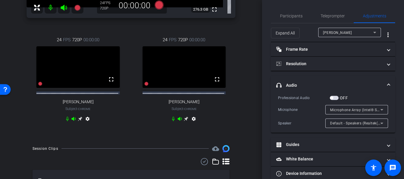
click at [252, 73] on div "arrow_back [PERSON_NAME] Back to project Send invite account_box grid_on settin…" at bounding box center [131, 89] width 262 height 179
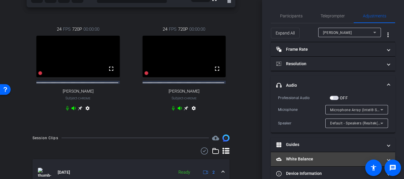
scroll to position [169, 0]
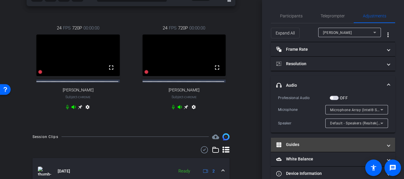
click at [311, 150] on mat-expansion-panel-header "Guides" at bounding box center [333, 145] width 124 height 14
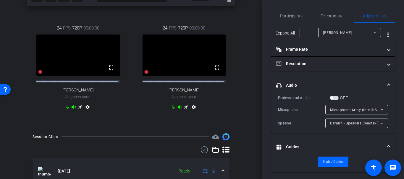
click at [300, 145] on mat-panel-title "Guides" at bounding box center [329, 147] width 106 height 6
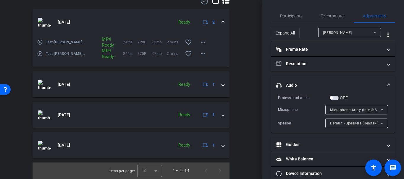
scroll to position [11, 0]
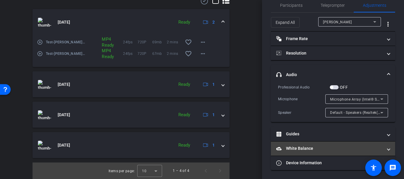
click at [304, 150] on mat-panel-title "White Balance White Balance" at bounding box center [329, 149] width 106 height 6
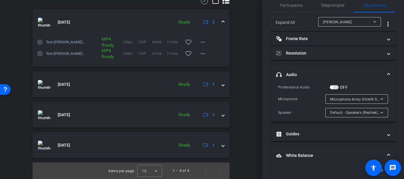
click at [255, 131] on div "arrow_back [PERSON_NAME] Back to project Send invite account_box grid_on settin…" at bounding box center [131, 89] width 262 height 179
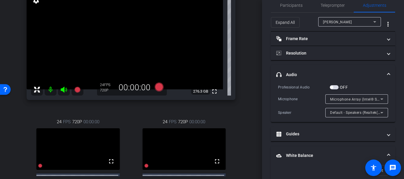
scroll to position [80, 0]
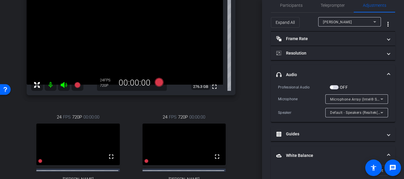
click at [249, 113] on div "arrow_back [PERSON_NAME] Back to project Send invite account_box grid_on settin…" at bounding box center [131, 89] width 262 height 179
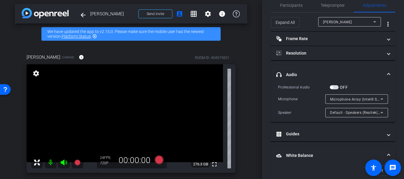
scroll to position [0, 0]
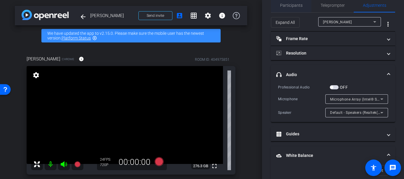
click at [296, 8] on span "Participants" at bounding box center [291, 5] width 22 height 14
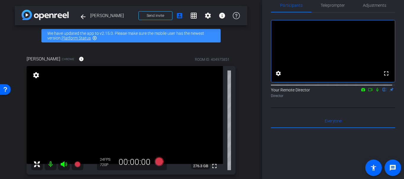
click at [252, 69] on div "arrow_back [PERSON_NAME] Back to project Send invite account_box grid_on settin…" at bounding box center [131, 89] width 262 height 179
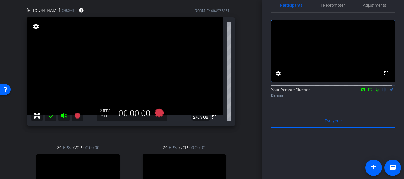
scroll to position [47, 0]
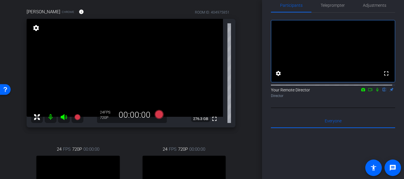
click at [254, 103] on div "arrow_back [PERSON_NAME] Back to project Send invite account_box grid_on settin…" at bounding box center [131, 42] width 262 height 179
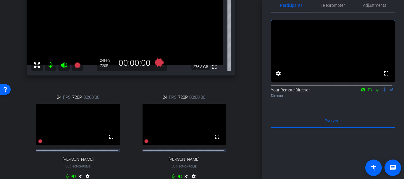
scroll to position [98, 0]
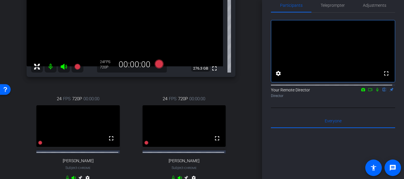
click at [250, 113] on div "arrow_back [PERSON_NAME] Back to project Send invite account_box grid_on settin…" at bounding box center [131, 89] width 262 height 179
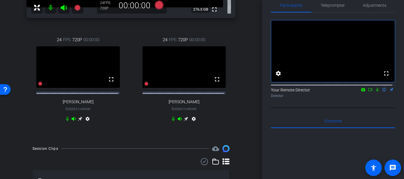
scroll to position [0, 0]
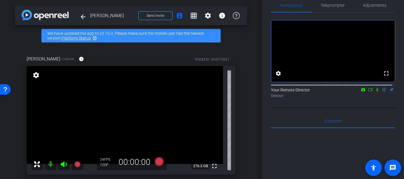
click at [246, 41] on div "arrow_back [PERSON_NAME] Back to project Send invite account_box grid_on settin…" at bounding box center [131, 89] width 262 height 179
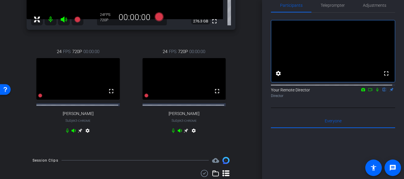
click at [246, 41] on div "arrow_back [PERSON_NAME] Back to project Send invite account_box grid_on settin…" at bounding box center [131, 89] width 262 height 179
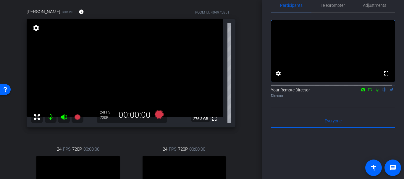
scroll to position [59, 0]
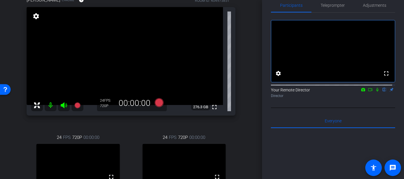
click at [240, 52] on div "[PERSON_NAME] Chrome info ROOM ID: 404975851 fullscreen settings 276.3 GB 24 FP…" at bounding box center [131, 112] width 232 height 250
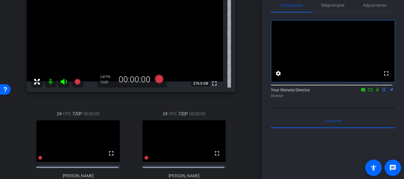
scroll to position [71, 0]
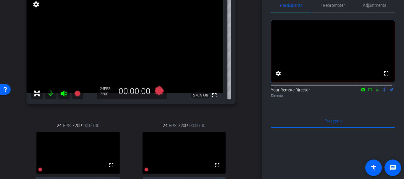
click at [241, 52] on div "[PERSON_NAME] Chrome info ROOM ID: 404975851 fullscreen settings 276.3 GB 24 FP…" at bounding box center [131, 100] width 232 height 250
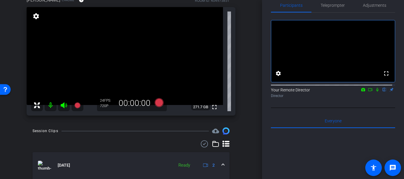
scroll to position [49, 0]
